Goal: Task Accomplishment & Management: Complete application form

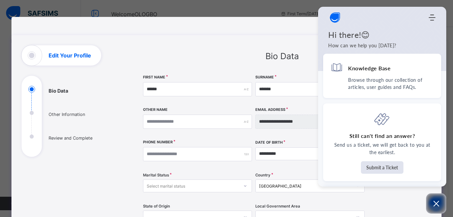
click at [314, 25] on div "**********" at bounding box center [226, 207] width 431 height 380
click at [438, 203] on icon "Open asap" at bounding box center [436, 203] width 8 height 8
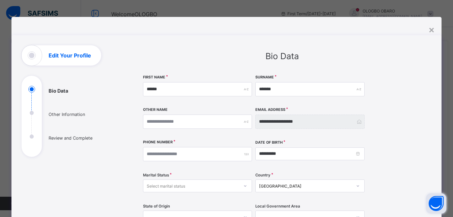
click at [58, 115] on ul "Bio Data Other Information Review and Complete" at bounding box center [72, 121] width 101 height 71
click at [56, 138] on ul "Bio Data Other Information Review and Complete" at bounding box center [72, 121] width 101 height 71
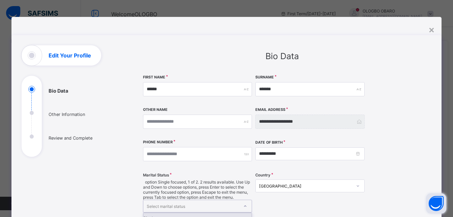
click at [243, 203] on icon at bounding box center [245, 206] width 4 height 7
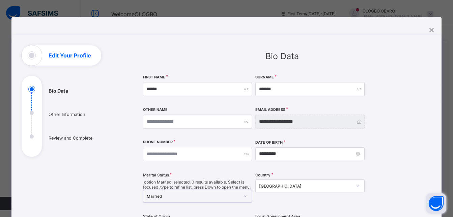
scroll to position [190, 0]
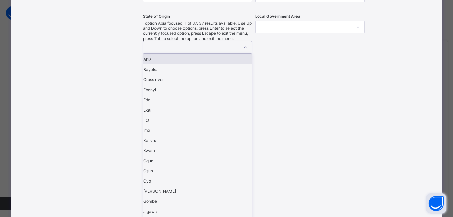
click at [192, 41] on div at bounding box center [191, 47] width 96 height 12
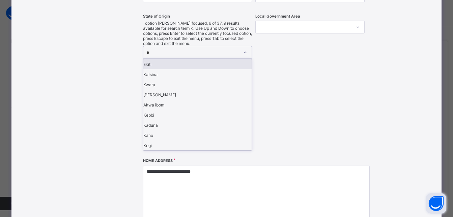
type input "**"
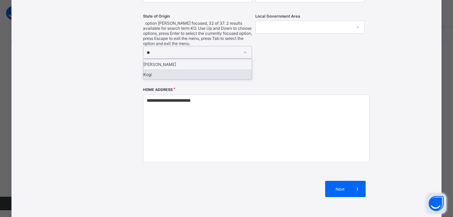
click at [148, 69] on div "Kogi" at bounding box center [197, 74] width 109 height 10
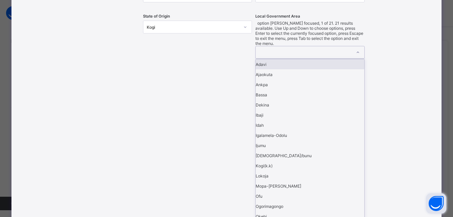
click at [271, 46] on div at bounding box center [304, 52] width 96 height 12
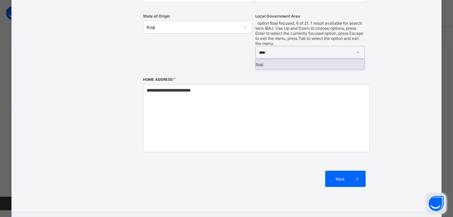
type input "*****"
click at [262, 59] on div "Ibaji" at bounding box center [310, 64] width 109 height 10
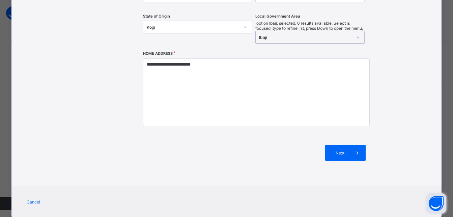
scroll to position [0, 0]
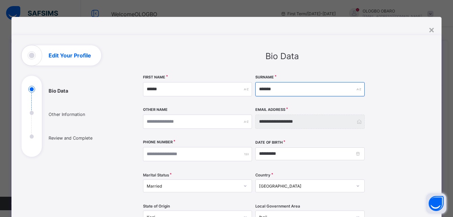
click at [286, 89] on input "*******" at bounding box center [310, 89] width 109 height 14
type input "*"
type input "********"
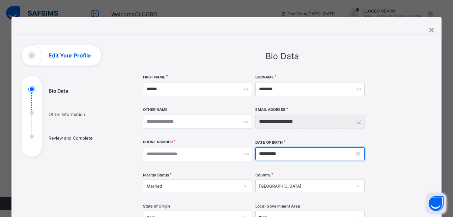
click at [278, 154] on input "**********" at bounding box center [310, 153] width 109 height 13
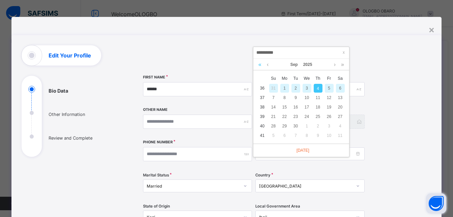
click at [261, 64] on link at bounding box center [260, 64] width 6 height 11
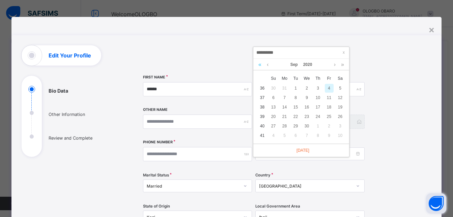
click at [261, 64] on link at bounding box center [260, 64] width 6 height 11
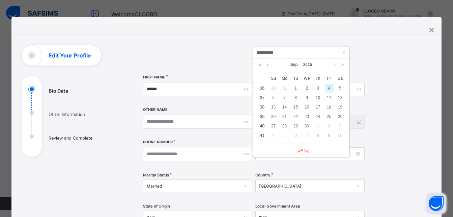
click at [261, 64] on link at bounding box center [260, 64] width 6 height 11
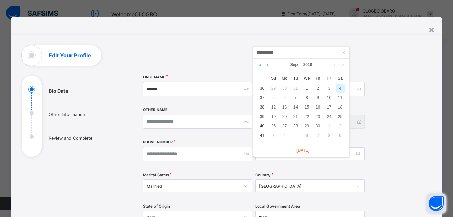
click at [261, 64] on link at bounding box center [260, 64] width 6 height 11
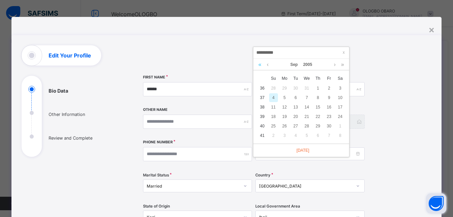
click at [261, 64] on link at bounding box center [260, 64] width 6 height 11
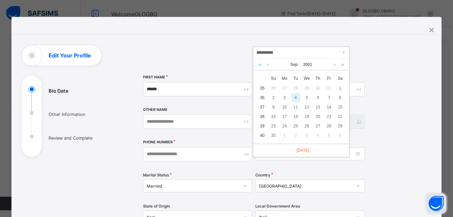
click at [261, 64] on link at bounding box center [260, 64] width 6 height 11
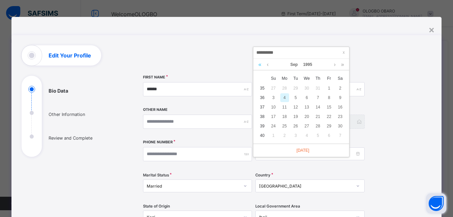
click at [261, 64] on link at bounding box center [260, 64] width 6 height 11
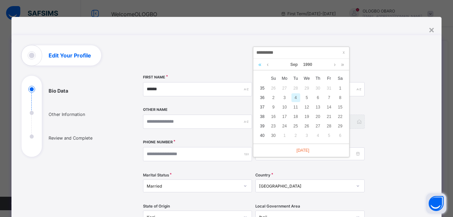
click at [261, 64] on link at bounding box center [260, 64] width 6 height 11
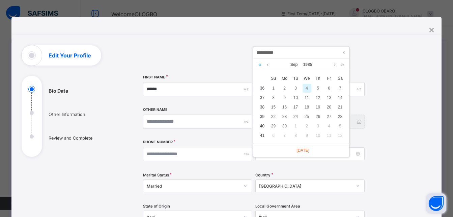
click at [261, 64] on link at bounding box center [260, 64] width 6 height 11
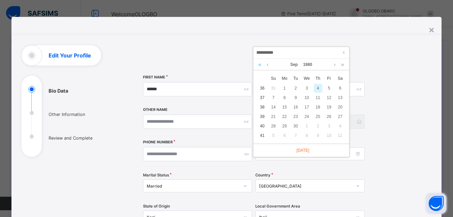
click at [261, 64] on link at bounding box center [260, 64] width 6 height 11
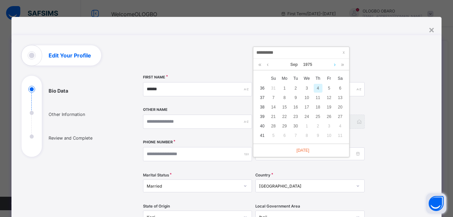
click at [336, 65] on link at bounding box center [334, 64] width 5 height 11
click at [295, 97] on div "7" at bounding box center [296, 97] width 9 height 9
type input "**********"
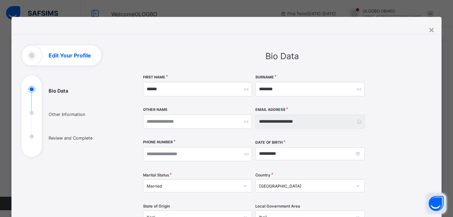
scroll to position [190, 0]
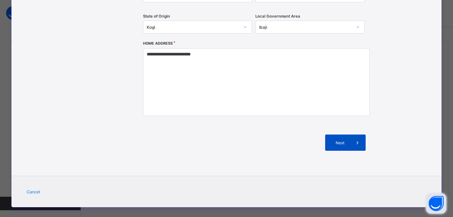
click at [345, 145] on span "Next" at bounding box center [339, 142] width 19 height 5
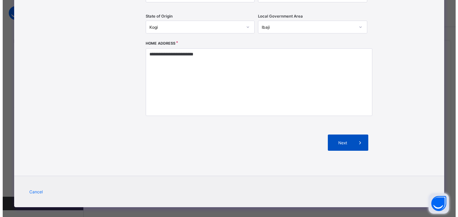
scroll to position [135, 0]
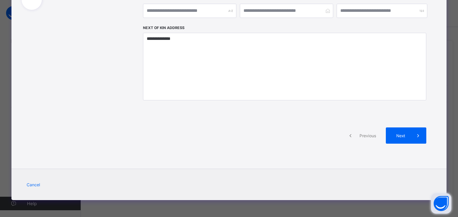
click at [449, 18] on div "**********" at bounding box center [229, 108] width 458 height 217
click at [186, 12] on input "text" at bounding box center [190, 11] width 94 height 14
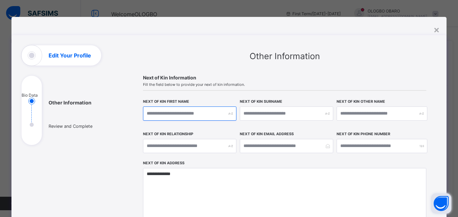
click at [161, 109] on input "text" at bounding box center [190, 113] width 94 height 14
type input "******"
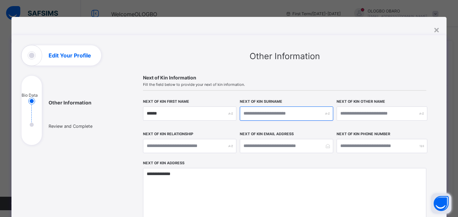
click at [314, 115] on input "text" at bounding box center [287, 113] width 94 height 14
type input "******"
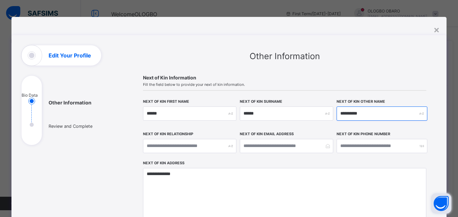
type input "**********"
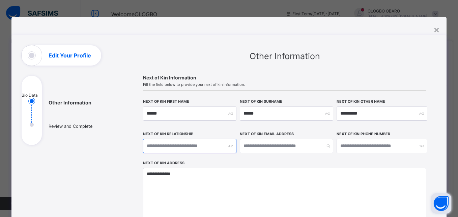
click at [194, 151] on input "text" at bounding box center [190, 146] width 94 height 14
type input "********"
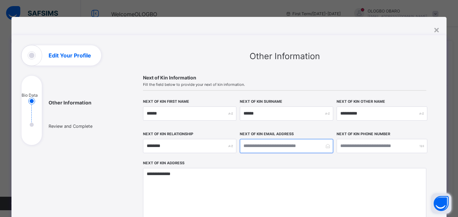
click at [260, 147] on input "email" at bounding box center [287, 146] width 94 height 14
type input "**********"
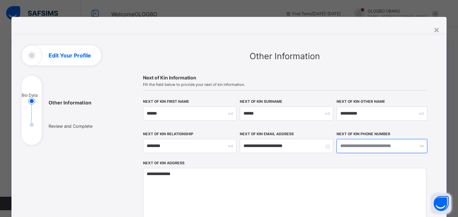
click at [373, 140] on input "number" at bounding box center [382, 146] width 91 height 14
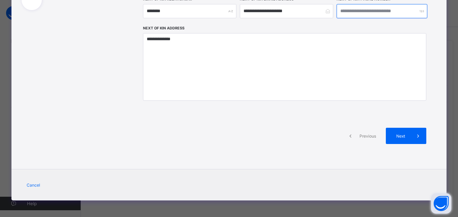
scroll to position [135, 0]
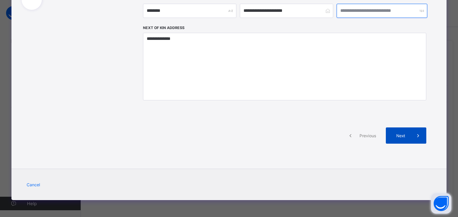
type input "**********"
click at [404, 135] on span "Next" at bounding box center [400, 135] width 19 height 5
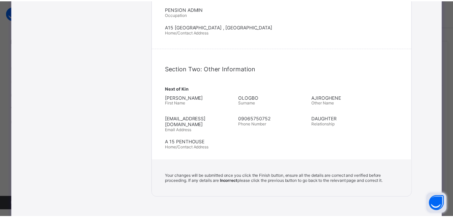
scroll to position [280, 0]
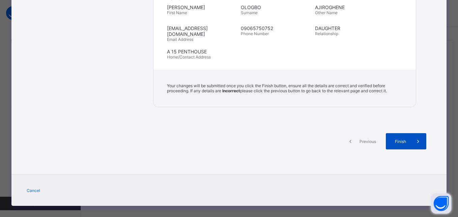
click at [403, 139] on span "Finish" at bounding box center [400, 141] width 19 height 5
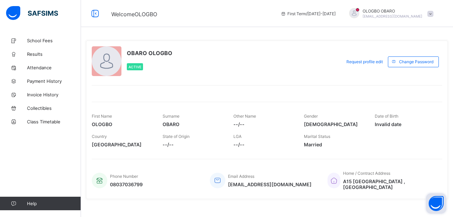
click at [435, 10] on div "[PERSON_NAME] [EMAIL_ADDRESS][DOMAIN_NAME]" at bounding box center [390, 13] width 95 height 11
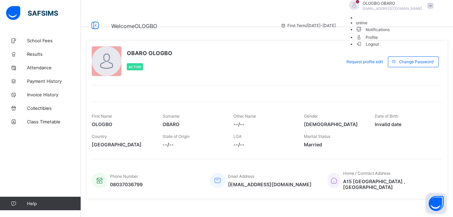
click at [407, 41] on span "Profile" at bounding box center [396, 37] width 81 height 8
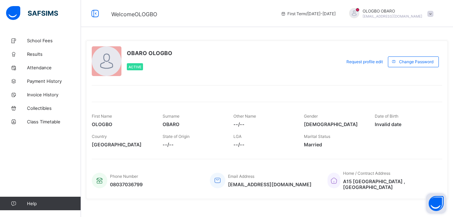
click at [407, 50] on div "Request profile edit Change email Change Password" at bounding box center [392, 61] width 101 height 31
click at [436, 9] on div "[PERSON_NAME] [EMAIL_ADDRESS][DOMAIN_NAME]" at bounding box center [390, 13] width 95 height 11
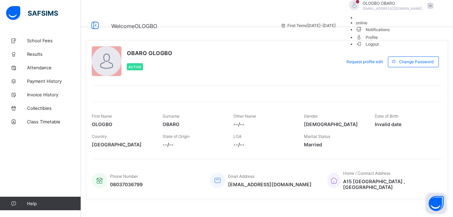
click at [412, 41] on span "Profile" at bounding box center [396, 37] width 81 height 8
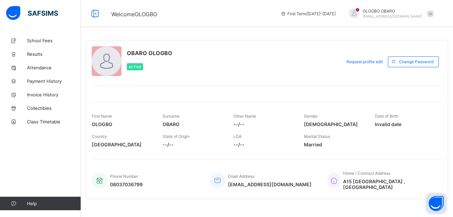
click at [434, 14] on span at bounding box center [431, 14] width 6 height 6
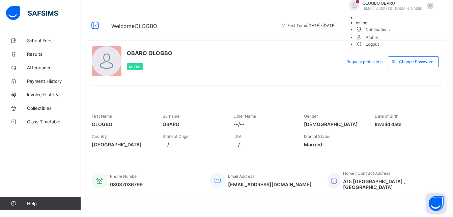
click at [412, 41] on span "Profile" at bounding box center [396, 37] width 81 height 8
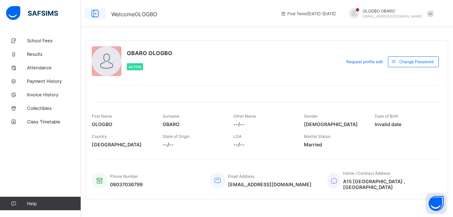
click at [98, 11] on icon at bounding box center [94, 14] width 11 height 10
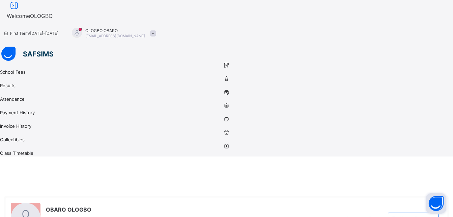
click at [41, 203] on div at bounding box center [26, 218] width 30 height 30
click at [375, 215] on span "Request profile edit" at bounding box center [365, 217] width 36 height 5
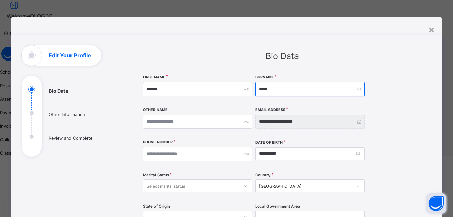
click at [280, 89] on input "*****" at bounding box center [310, 89] width 109 height 14
type input "*"
type input "******"
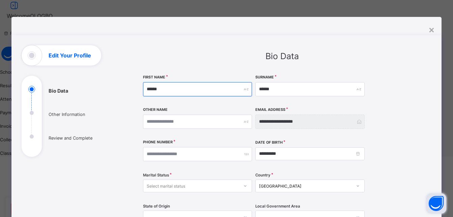
click at [173, 89] on input "******" at bounding box center [197, 89] width 109 height 14
type input "*"
type input "********"
click at [395, 74] on div "**********" at bounding box center [282, 200] width 299 height 311
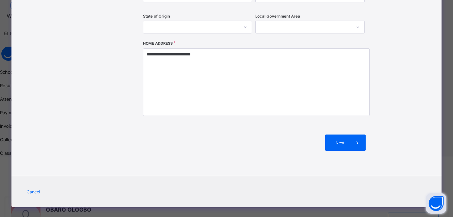
scroll to position [190, 0]
click at [335, 140] on span "Next" at bounding box center [339, 142] width 19 height 5
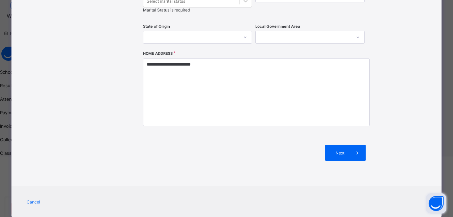
scroll to position [0, 0]
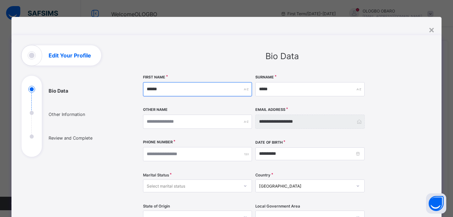
click at [189, 91] on input "******" at bounding box center [197, 89] width 109 height 14
type input "*"
type input "*******"
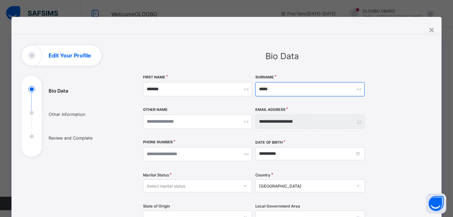
click at [312, 92] on input "*****" at bounding box center [310, 89] width 109 height 14
type input "*"
type input "******"
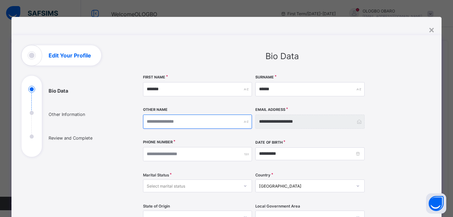
click at [203, 118] on input "text" at bounding box center [197, 121] width 109 height 14
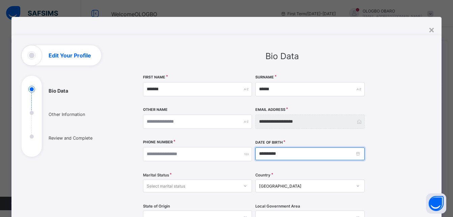
click at [357, 154] on input "**********" at bounding box center [310, 153] width 109 height 13
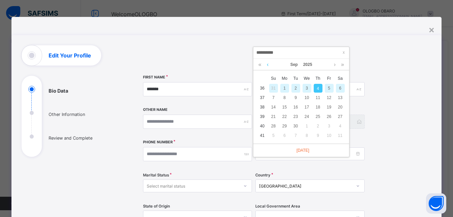
click at [267, 65] on link at bounding box center [267, 64] width 5 height 11
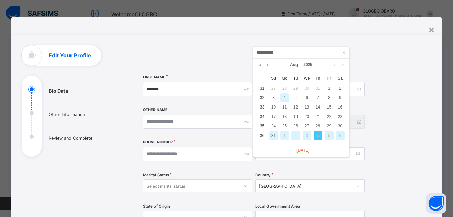
click at [267, 65] on link at bounding box center [267, 64] width 5 height 11
click at [260, 64] on link at bounding box center [260, 64] width 6 height 11
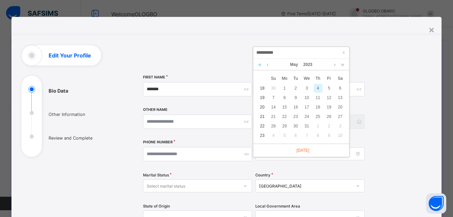
click at [260, 64] on link at bounding box center [260, 64] width 6 height 11
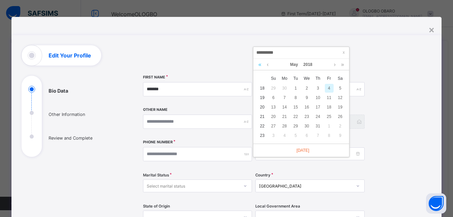
click at [260, 64] on link at bounding box center [260, 64] width 6 height 11
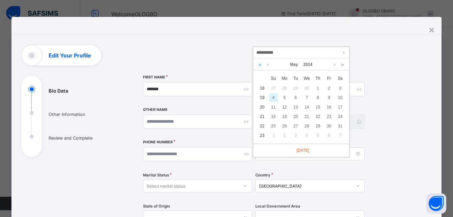
click at [260, 64] on link at bounding box center [260, 64] width 6 height 11
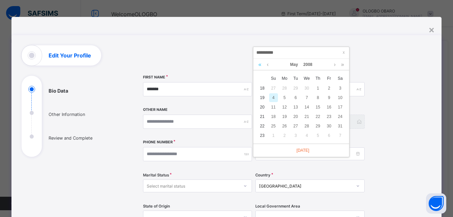
click at [260, 64] on link at bounding box center [260, 64] width 6 height 11
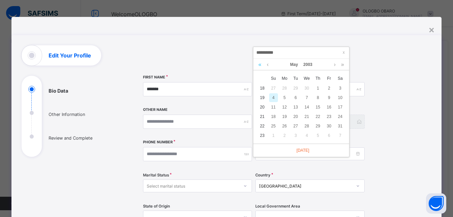
click at [260, 64] on link at bounding box center [260, 64] width 6 height 11
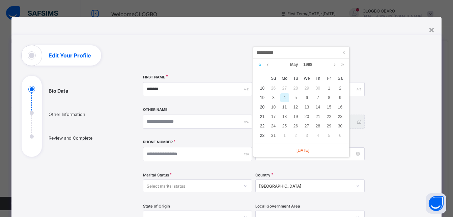
click at [260, 64] on link at bounding box center [260, 64] width 6 height 11
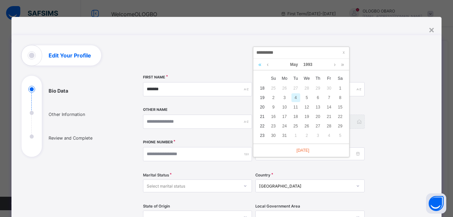
click at [260, 64] on link at bounding box center [260, 64] width 6 height 11
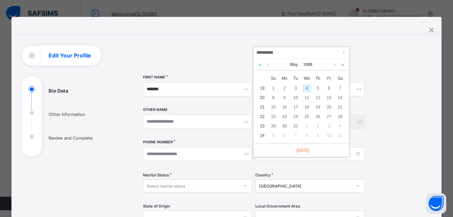
click at [260, 64] on link at bounding box center [260, 64] width 6 height 11
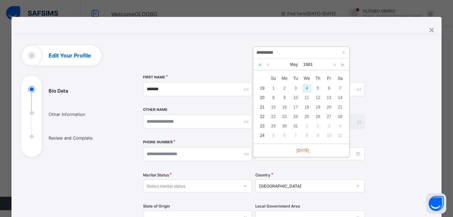
click at [260, 64] on link at bounding box center [260, 64] width 6 height 11
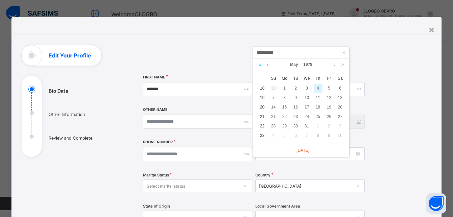
click at [260, 64] on link at bounding box center [260, 64] width 6 height 11
click at [336, 63] on link at bounding box center [334, 64] width 5 height 11
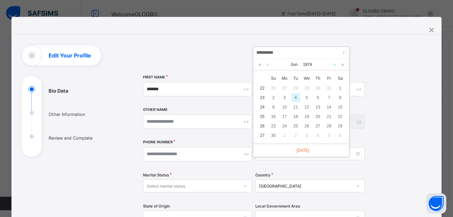
click at [334, 64] on link at bounding box center [334, 64] width 5 height 11
click at [342, 64] on link at bounding box center [343, 64] width 6 height 11
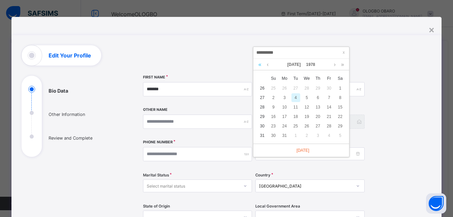
click at [259, 66] on link at bounding box center [260, 64] width 6 height 11
click at [269, 65] on link at bounding box center [267, 64] width 5 height 11
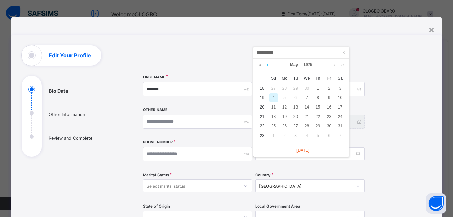
click at [269, 65] on link at bounding box center [267, 64] width 5 height 11
click at [335, 64] on link at bounding box center [334, 64] width 5 height 11
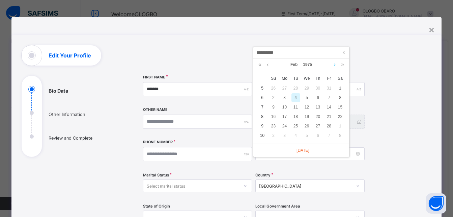
click at [335, 64] on link at bounding box center [334, 64] width 5 height 11
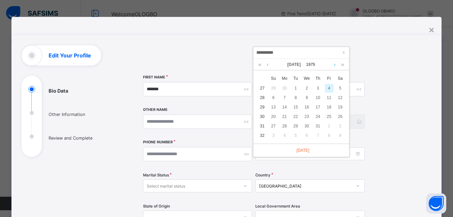
click at [335, 64] on link at bounding box center [334, 64] width 5 height 11
click at [296, 98] on div "7" at bounding box center [296, 97] width 9 height 9
type input "**********"
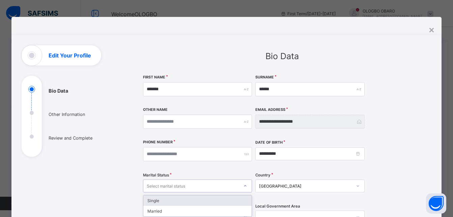
click at [244, 186] on icon at bounding box center [245, 185] width 4 height 7
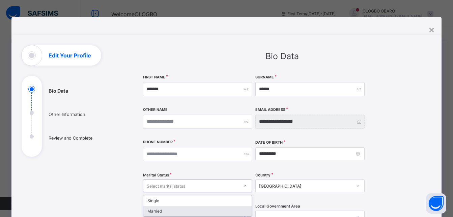
click at [198, 207] on div "Married" at bounding box center [197, 211] width 109 height 10
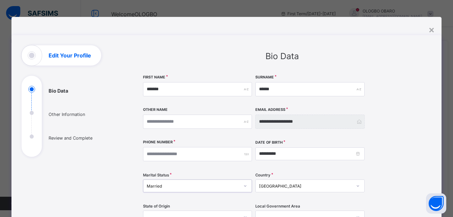
scroll to position [190, 0]
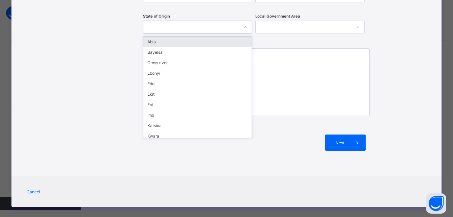
click at [151, 23] on div at bounding box center [191, 26] width 96 height 9
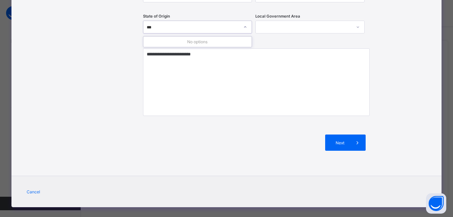
type input "**"
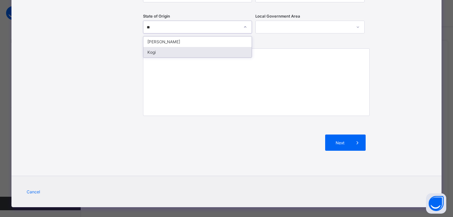
click at [143, 55] on div "Kogi" at bounding box center [197, 52] width 109 height 10
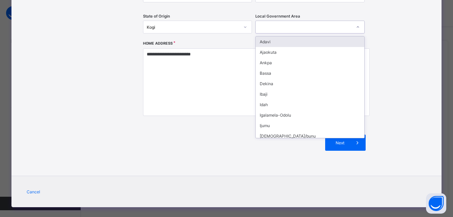
click at [273, 31] on div at bounding box center [304, 26] width 96 height 9
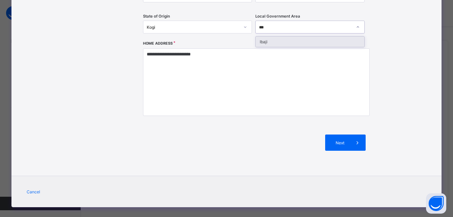
type input "****"
click at [270, 37] on div "Ibaji" at bounding box center [310, 41] width 109 height 10
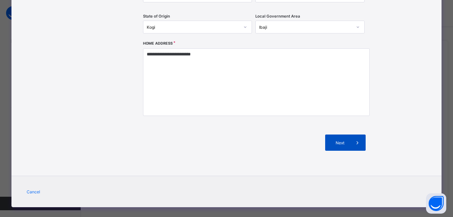
click at [335, 144] on span "Next" at bounding box center [339, 142] width 19 height 5
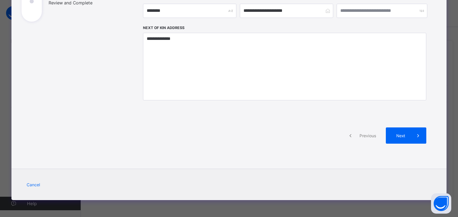
scroll to position [0, 0]
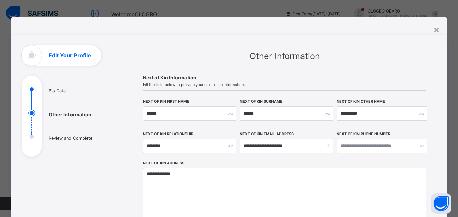
click at [453, 179] on div "**********" at bounding box center [229, 108] width 458 height 217
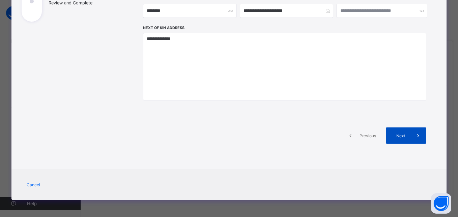
click at [401, 132] on div "Next" at bounding box center [406, 135] width 41 height 16
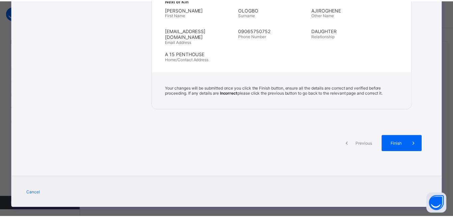
scroll to position [280, 0]
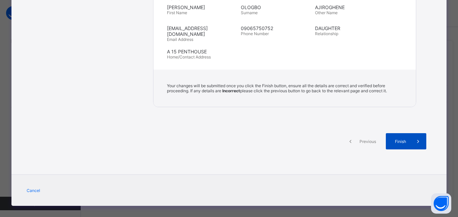
click at [401, 139] on span "Finish" at bounding box center [400, 141] width 19 height 5
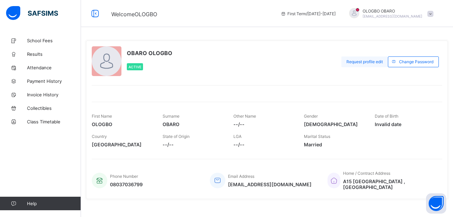
click at [379, 62] on span "Request profile edit" at bounding box center [365, 61] width 36 height 5
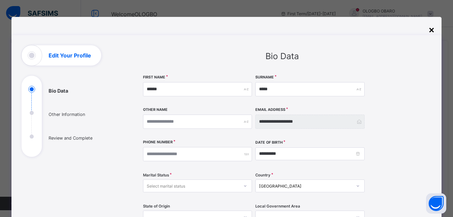
click at [431, 29] on div "×" at bounding box center [432, 29] width 6 height 11
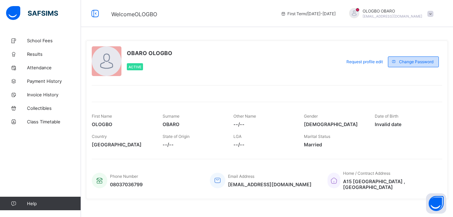
click at [415, 62] on span "Change Password" at bounding box center [416, 61] width 34 height 5
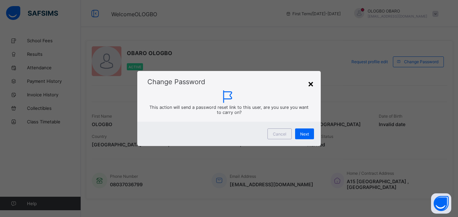
click at [309, 84] on div "×" at bounding box center [311, 83] width 6 height 11
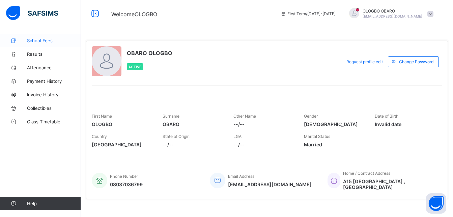
click at [44, 43] on span "School Fees" at bounding box center [54, 40] width 54 height 5
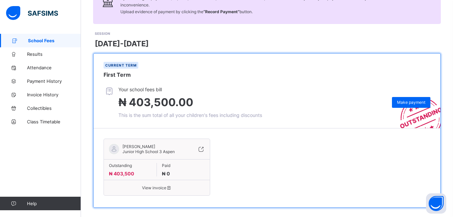
scroll to position [78, 0]
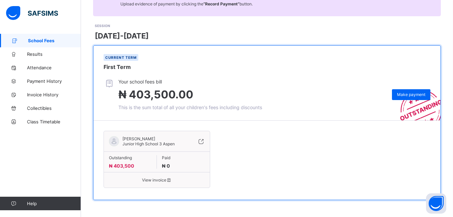
click at [203, 141] on icon at bounding box center [200, 141] width 7 height 7
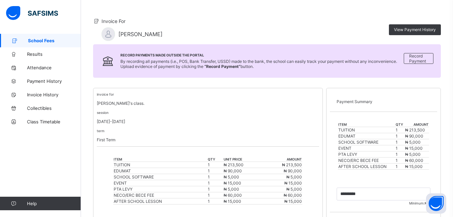
scroll to position [55, 0]
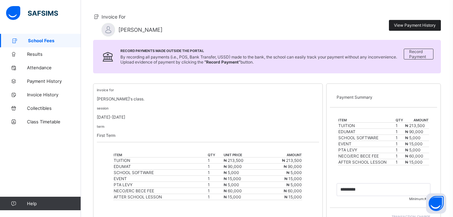
click at [419, 24] on span "View Payment History" at bounding box center [415, 25] width 42 height 5
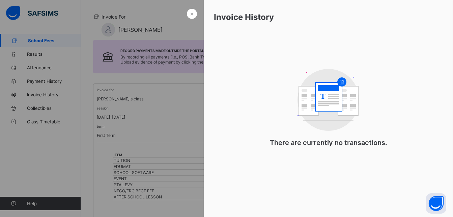
click at [171, 90] on div at bounding box center [226, 108] width 453 height 217
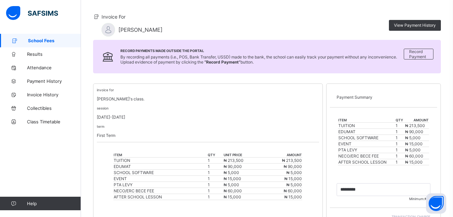
click at [108, 31] on div at bounding box center [109, 30] width 14 height 14
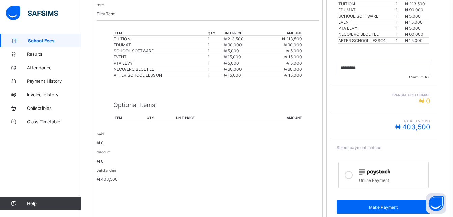
scroll to position [204, 0]
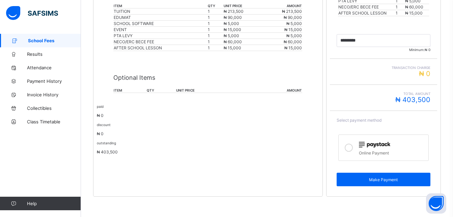
click at [352, 148] on icon at bounding box center [349, 147] width 8 height 8
click at [349, 146] on icon at bounding box center [349, 147] width 8 height 8
click at [353, 150] on icon at bounding box center [349, 147] width 8 height 8
click at [351, 144] on icon at bounding box center [349, 147] width 8 height 8
click at [353, 148] on icon at bounding box center [349, 147] width 8 height 8
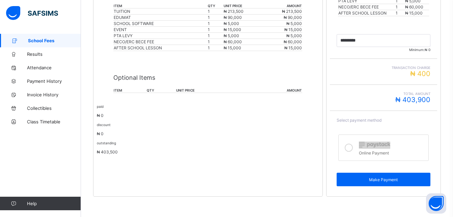
click at [353, 148] on icon at bounding box center [349, 147] width 8 height 8
click at [353, 145] on icon at bounding box center [349, 147] width 8 height 8
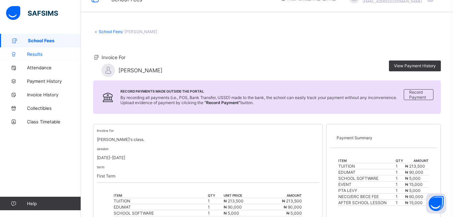
click at [38, 55] on span "Results" at bounding box center [54, 53] width 54 height 5
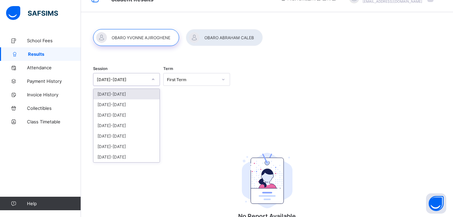
click at [157, 78] on div at bounding box center [153, 79] width 11 height 11
click at [108, 108] on div "2024-2025" at bounding box center [127, 104] width 66 height 10
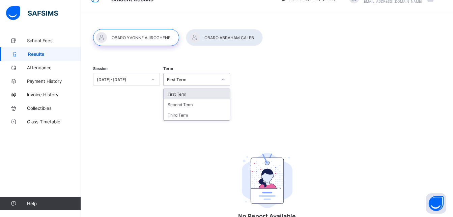
click at [229, 77] on div at bounding box center [223, 79] width 11 height 11
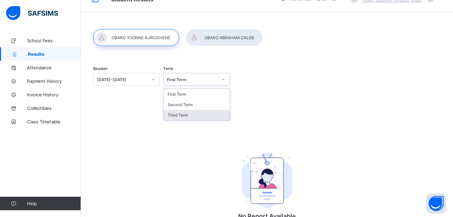
click at [180, 117] on div "Third Term" at bounding box center [197, 115] width 66 height 10
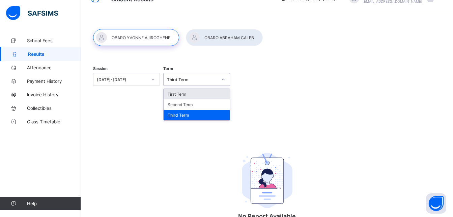
click at [218, 78] on div "Third Term" at bounding box center [192, 79] width 51 height 5
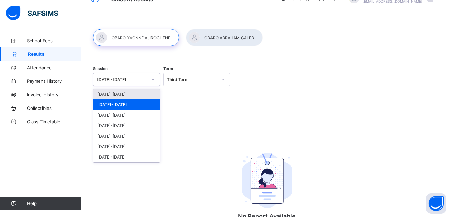
click at [121, 73] on div "2024-2025" at bounding box center [126, 79] width 67 height 13
click at [109, 94] on div "[DATE]-[DATE]" at bounding box center [127, 94] width 66 height 10
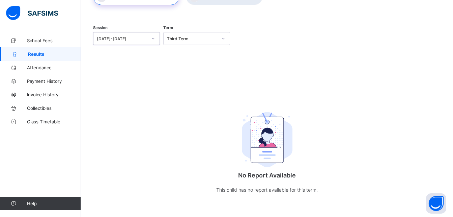
scroll to position [57, 0]
click at [272, 134] on img at bounding box center [267, 138] width 51 height 55
click at [38, 69] on span "Attendance" at bounding box center [54, 67] width 54 height 5
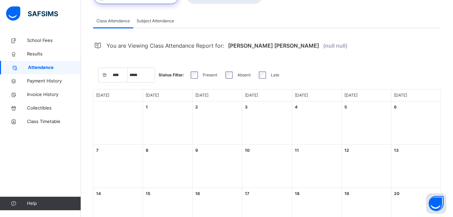
select select "****"
select select "*"
click at [40, 85] on link "Payment History" at bounding box center [40, 81] width 81 height 14
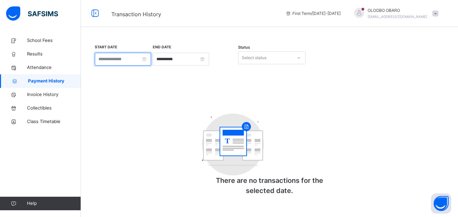
click at [139, 56] on input at bounding box center [123, 59] width 56 height 13
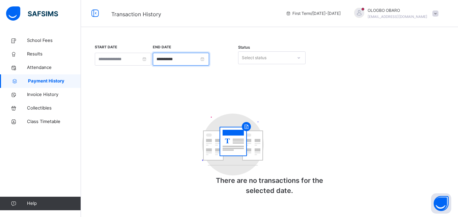
click at [209, 57] on input "**********" at bounding box center [181, 59] width 56 height 13
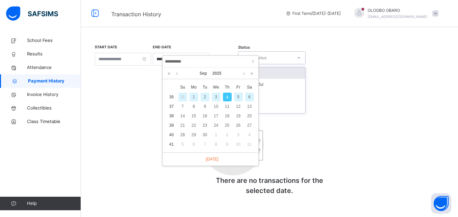
click at [286, 57] on div "Select status" at bounding box center [266, 58] width 54 height 10
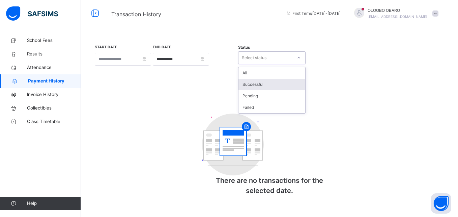
click at [256, 81] on div "Successful" at bounding box center [272, 84] width 67 height 11
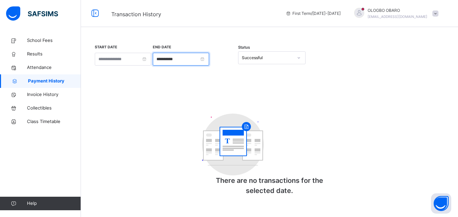
click at [199, 61] on input "**********" at bounding box center [181, 59] width 56 height 13
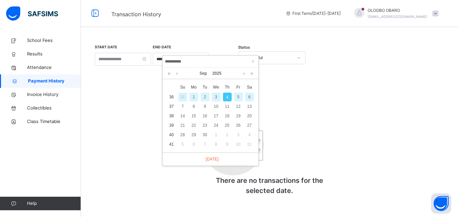
click at [225, 96] on div "4" at bounding box center [227, 96] width 9 height 9
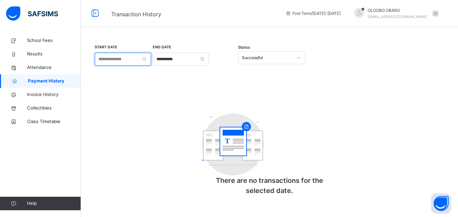
click at [113, 57] on input at bounding box center [123, 59] width 56 height 13
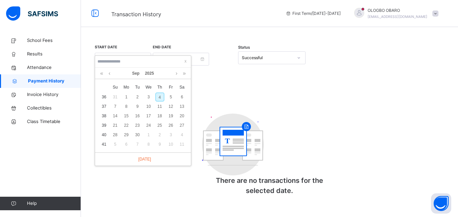
click at [154, 96] on td "4" at bounding box center [159, 96] width 11 height 9
type input "**********"
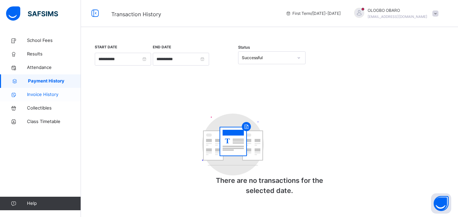
click at [31, 96] on span "Invoice History" at bounding box center [54, 94] width 54 height 7
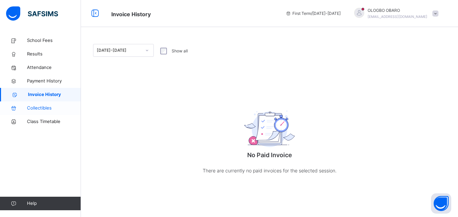
click at [50, 107] on span "Collectibles" at bounding box center [54, 108] width 54 height 7
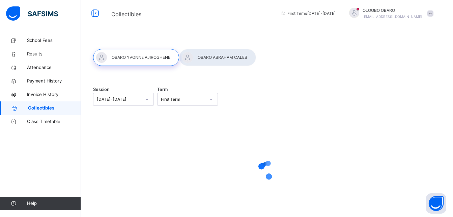
click at [50, 107] on span "Collectibles" at bounding box center [54, 108] width 53 height 7
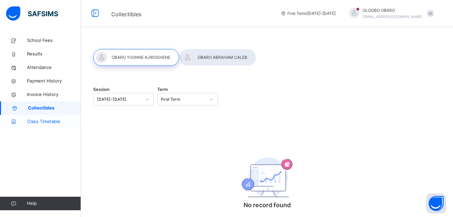
click at [48, 122] on span "Class Timetable" at bounding box center [54, 121] width 54 height 7
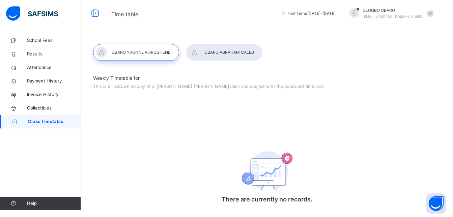
click at [233, 49] on div at bounding box center [224, 52] width 77 height 17
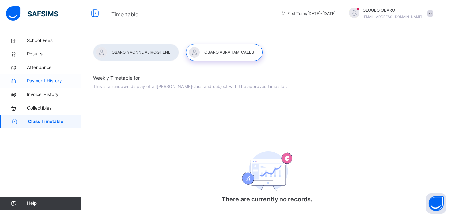
click at [46, 81] on span "Payment History" at bounding box center [54, 81] width 54 height 7
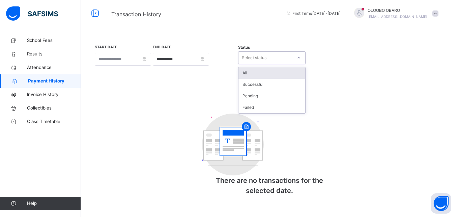
click at [287, 58] on div "Select status" at bounding box center [266, 58] width 54 height 10
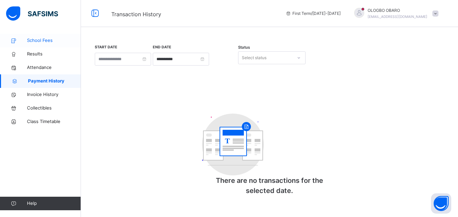
click at [38, 38] on span "School Fees" at bounding box center [54, 40] width 54 height 7
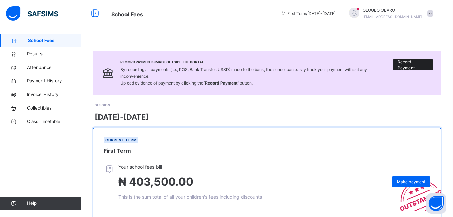
click at [405, 64] on span "Record Payment" at bounding box center [413, 65] width 31 height 12
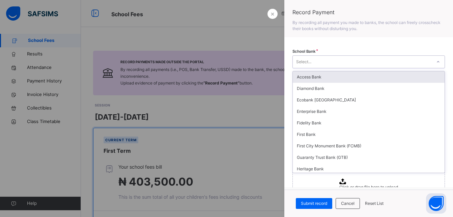
click at [377, 61] on div "Select..." at bounding box center [362, 62] width 139 height 10
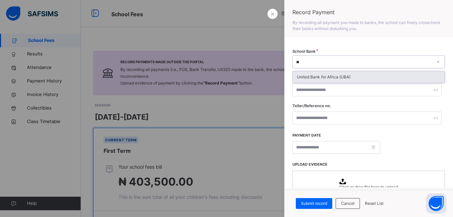
type input "***"
click at [317, 76] on div "United Bank for Africa (UBA)" at bounding box center [369, 76] width 152 height 11
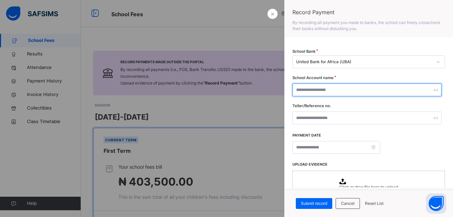
click at [311, 90] on input "text" at bounding box center [367, 89] width 149 height 13
type input "**********"
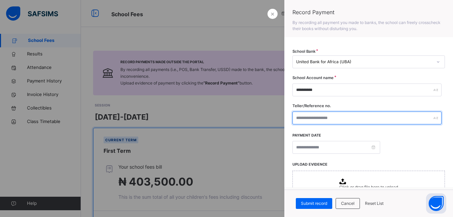
click at [314, 115] on input "text" at bounding box center [367, 117] width 149 height 13
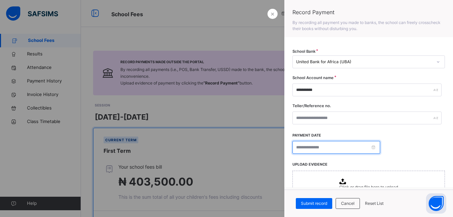
click at [304, 147] on input at bounding box center [337, 147] width 88 height 13
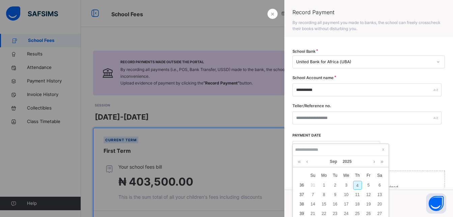
click at [356, 185] on div "4" at bounding box center [357, 185] width 9 height 9
type input "**********"
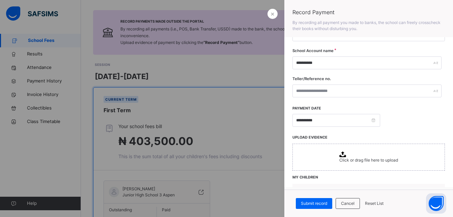
scroll to position [41, 0]
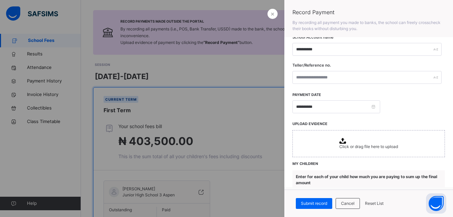
click at [340, 144] on span "Click or drag file here to upload" at bounding box center [369, 146] width 59 height 5
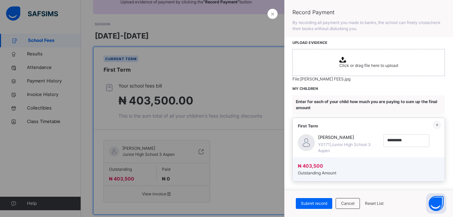
scroll to position [135, 0]
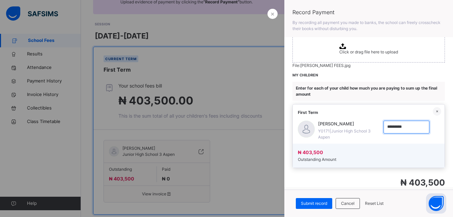
click at [404, 127] on input "currency" at bounding box center [407, 127] width 46 height 13
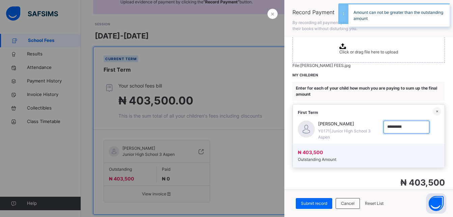
type input "*********"
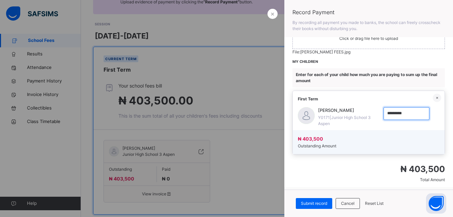
scroll to position [162, 0]
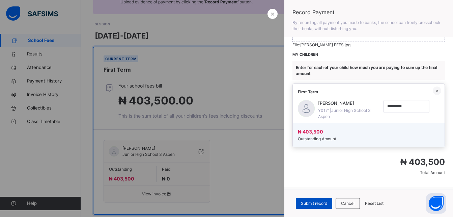
click at [321, 200] on span "Submit record" at bounding box center [314, 203] width 26 height 6
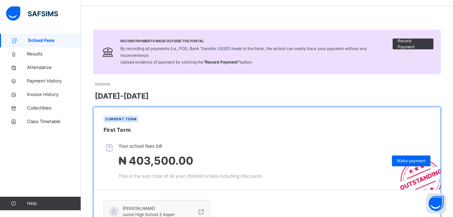
scroll to position [0, 0]
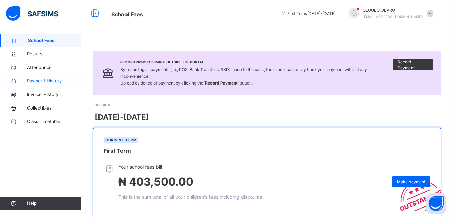
click at [38, 81] on span "Payment History" at bounding box center [54, 81] width 54 height 7
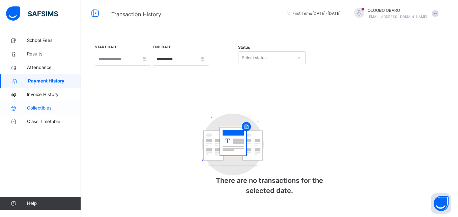
click at [41, 109] on span "Collectibles" at bounding box center [54, 108] width 54 height 7
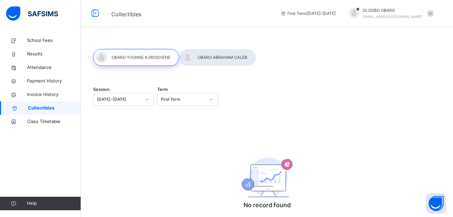
click at [226, 55] on div at bounding box center [217, 57] width 77 height 17
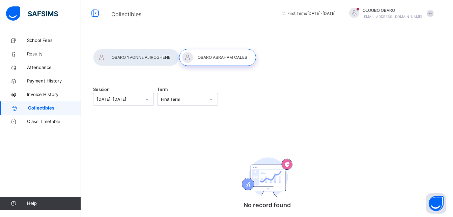
click at [142, 56] on div at bounding box center [136, 57] width 86 height 17
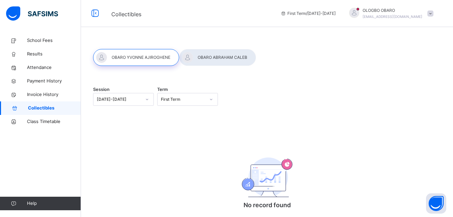
click at [192, 55] on div at bounding box center [217, 57] width 77 height 17
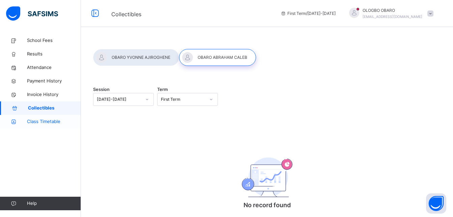
click at [39, 121] on span "Class Timetable" at bounding box center [54, 121] width 54 height 7
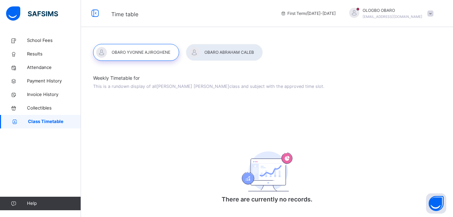
click at [204, 47] on div at bounding box center [224, 52] width 77 height 17
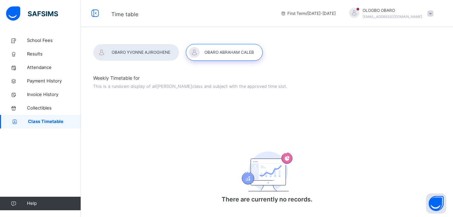
click at [226, 56] on div at bounding box center [224, 52] width 77 height 17
click at [46, 124] on span "Class Timetable" at bounding box center [54, 121] width 53 height 7
click at [434, 14] on span at bounding box center [431, 13] width 6 height 6
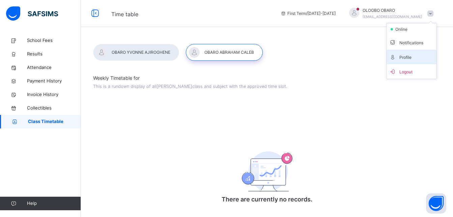
click at [413, 54] on span "Profile" at bounding box center [412, 56] width 45 height 9
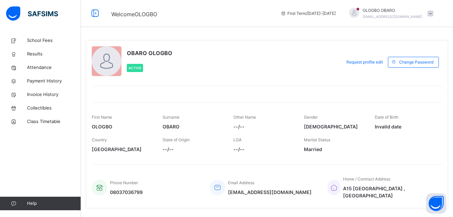
click at [135, 66] on span "Active" at bounding box center [135, 68] width 13 height 4
click at [106, 52] on div at bounding box center [107, 61] width 30 height 30
drag, startPoint x: 106, startPoint y: 52, endPoint x: 285, endPoint y: 62, distance: 179.9
click at [285, 62] on div "OBARO OLOGBO Active" at bounding box center [215, 61] width 246 height 31
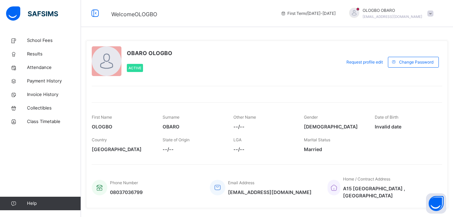
click at [360, 14] on div at bounding box center [354, 13] width 10 height 10
